Goal: Information Seeking & Learning: Learn about a topic

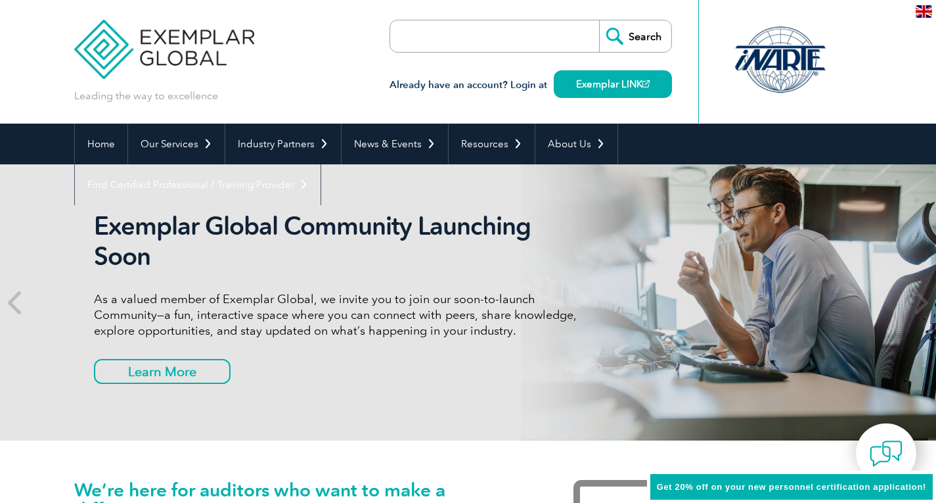
click at [780, 67] on div at bounding box center [780, 60] width 131 height 72
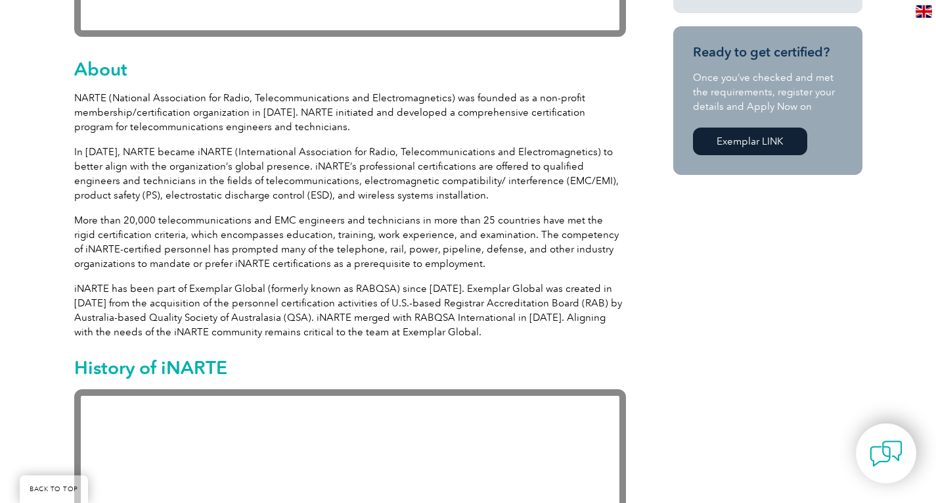
scroll to position [663, 0]
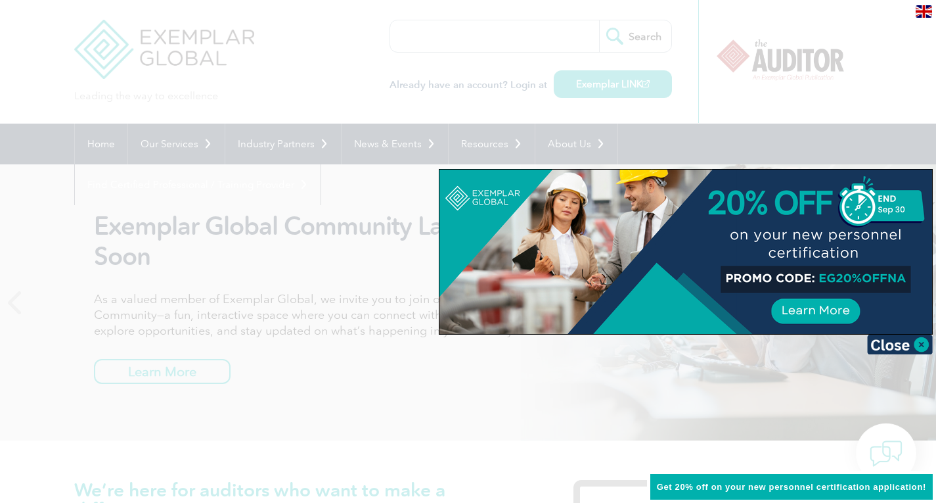
click at [338, 128] on div at bounding box center [468, 251] width 936 height 503
